Goal: Communication & Community: Answer question/provide support

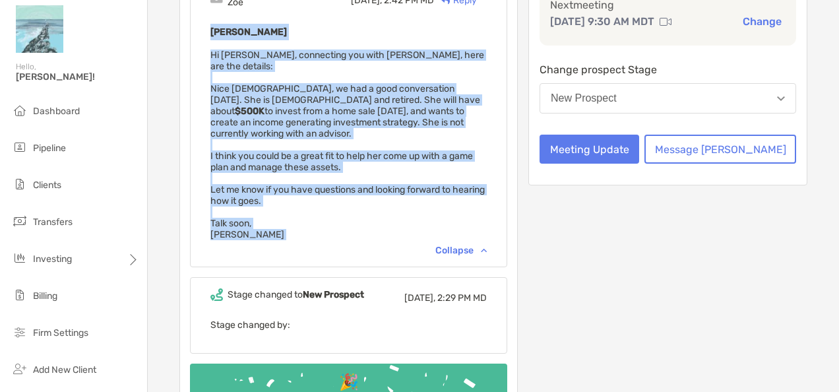
scroll to position [148, 0]
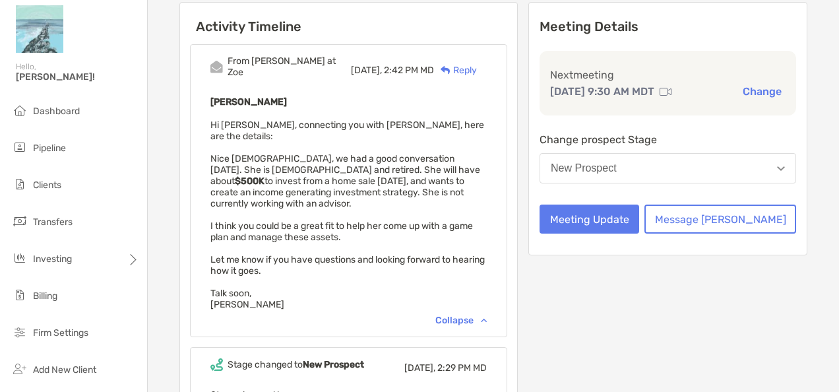
click at [419, 192] on div "Meeting Details Next meeting [DATE] 9:30 AM MDT Change Change prospect Stage Ne…" at bounding box center [668, 264] width 279 height 525
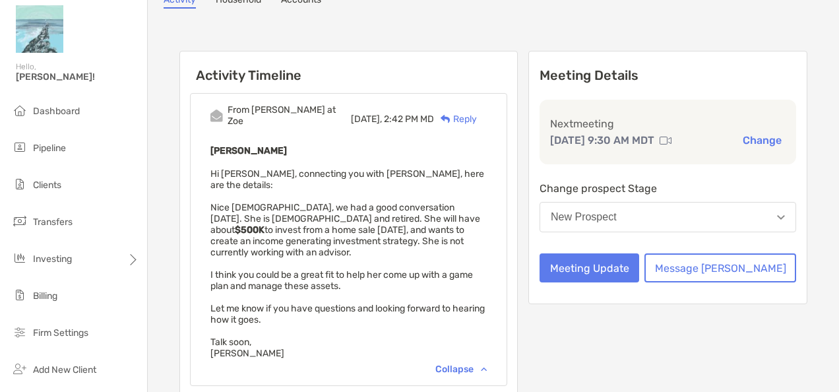
scroll to position [82, 0]
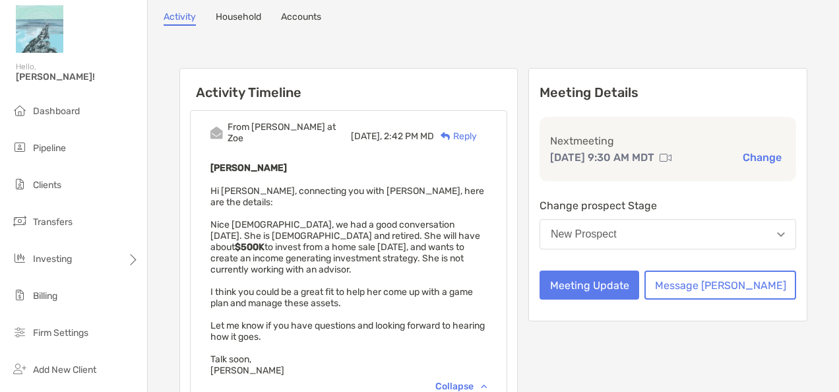
click at [419, 130] on div "Reply" at bounding box center [455, 136] width 43 height 14
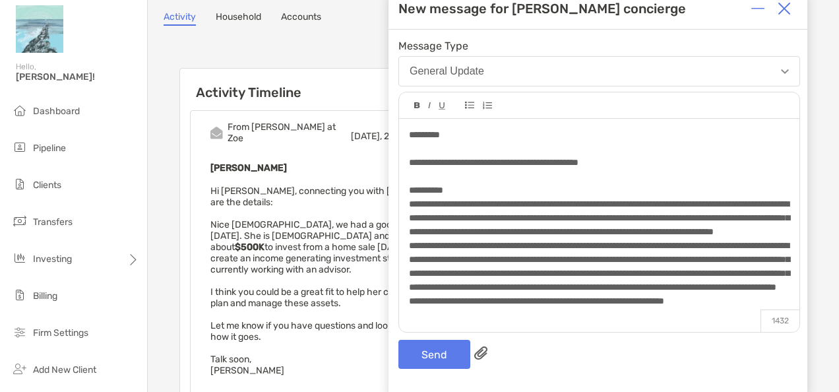
scroll to position [0, 0]
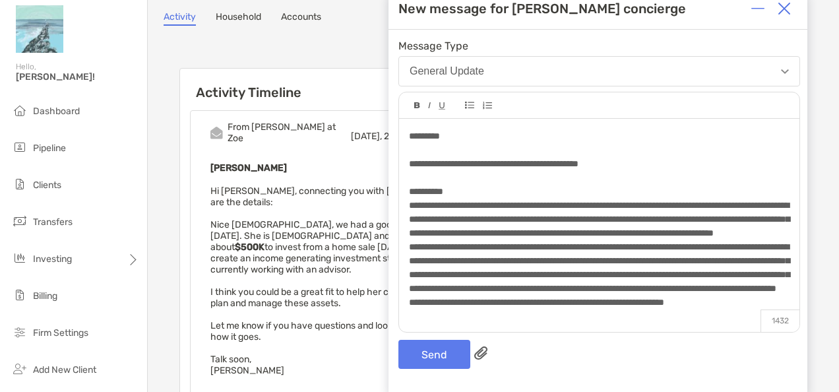
click at [419, 160] on div "**********" at bounding box center [599, 164] width 380 height 14
click at [419, 192] on button "Send" at bounding box center [435, 354] width 72 height 29
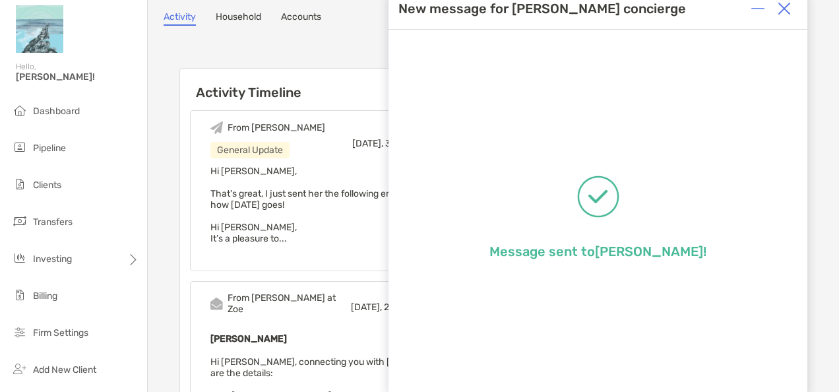
click at [419, 12] on img at bounding box center [784, 8] width 13 height 13
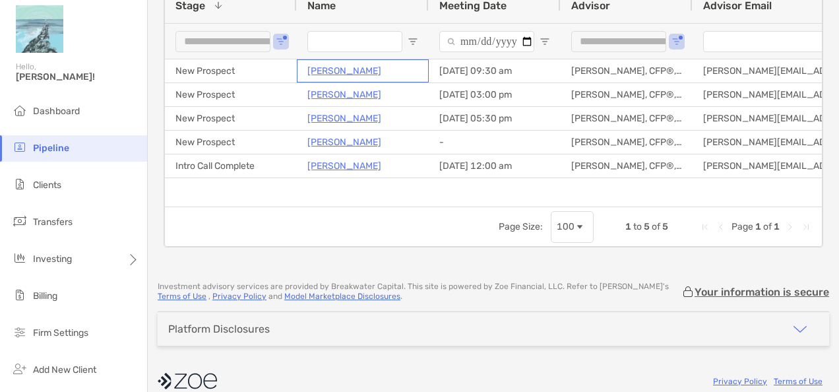
scroll to position [66, 0]
